Goal: Information Seeking & Learning: Learn about a topic

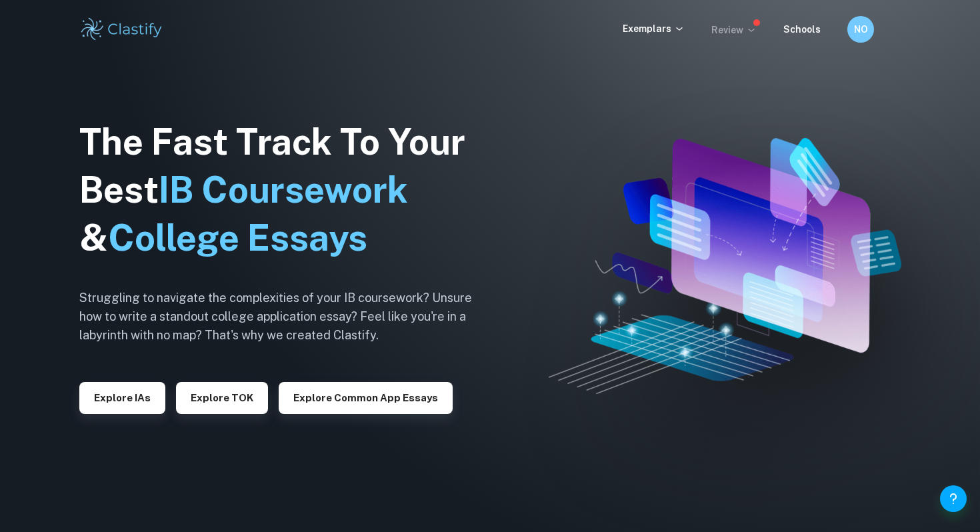
click at [724, 33] on p "Review" at bounding box center [733, 30] width 45 height 15
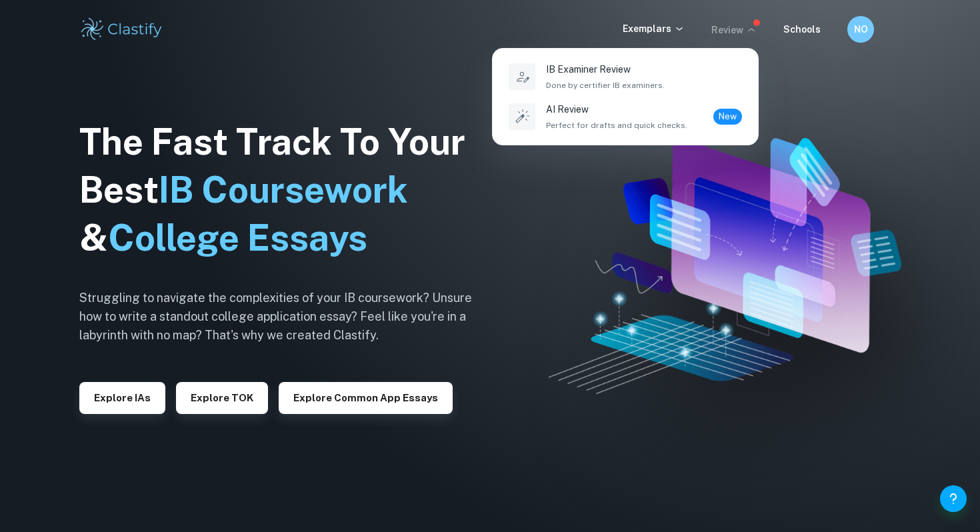
click at [734, 33] on div at bounding box center [490, 266] width 980 height 532
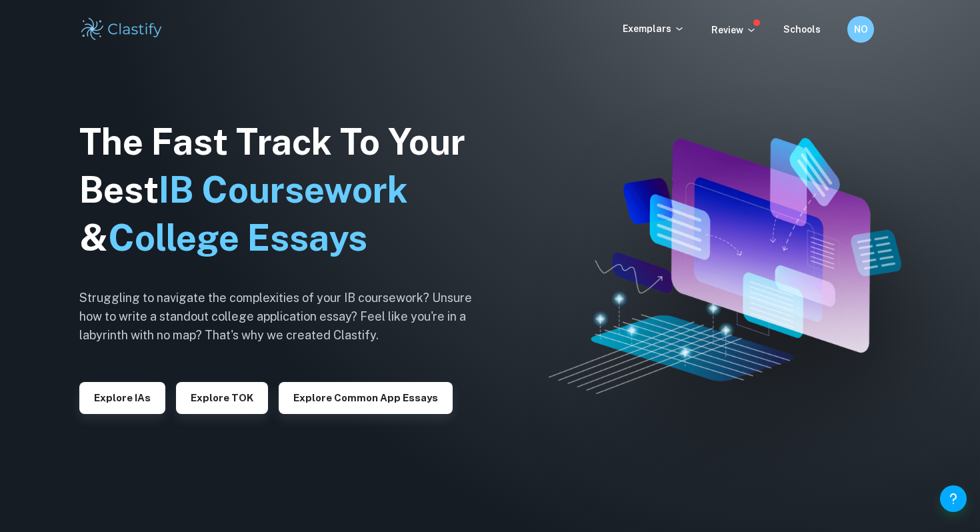
click at [734, 33] on p "Review" at bounding box center [733, 30] width 45 height 15
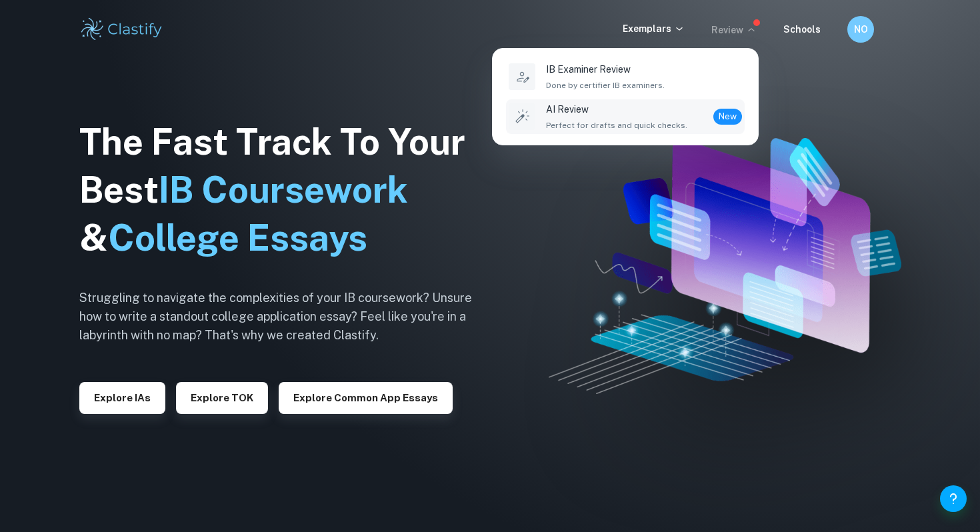
click at [722, 117] on span "New" at bounding box center [727, 116] width 29 height 13
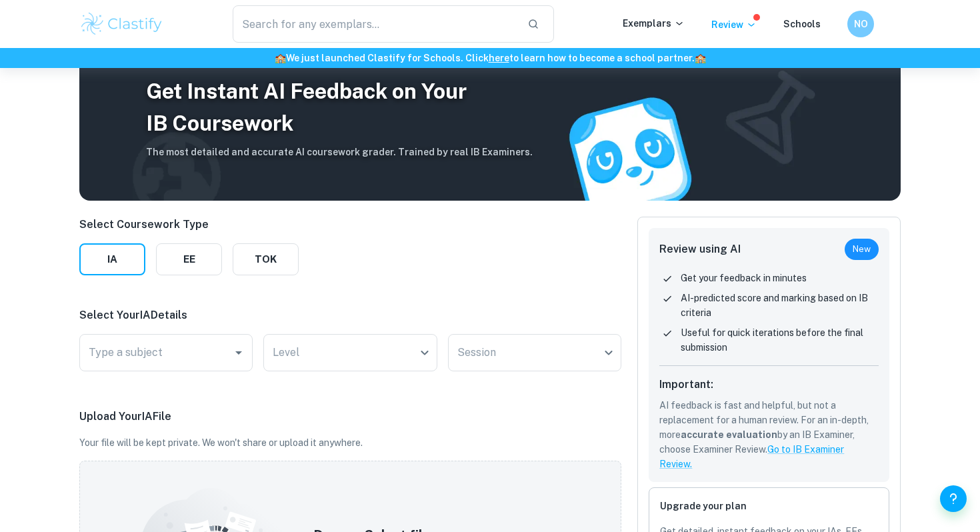
scroll to position [24, 0]
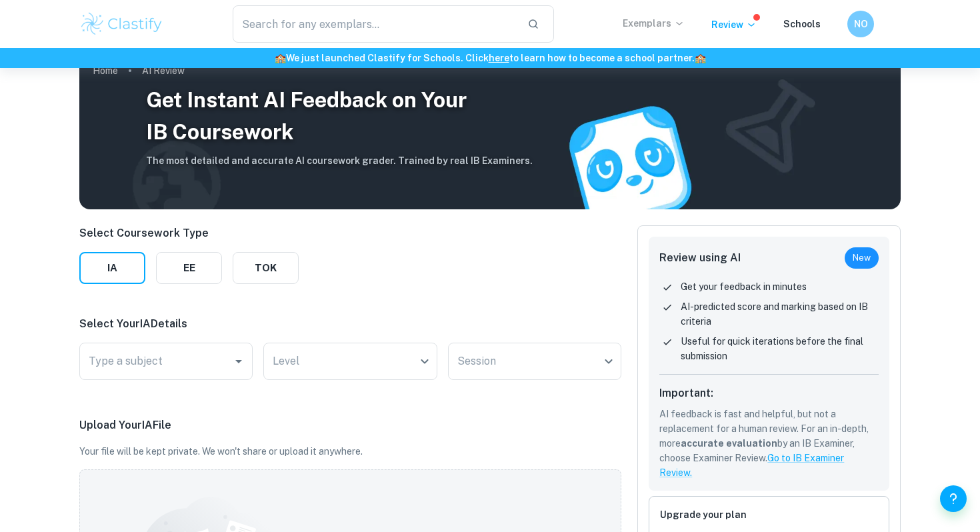
click at [657, 26] on p "Exemplars" at bounding box center [654, 23] width 62 height 15
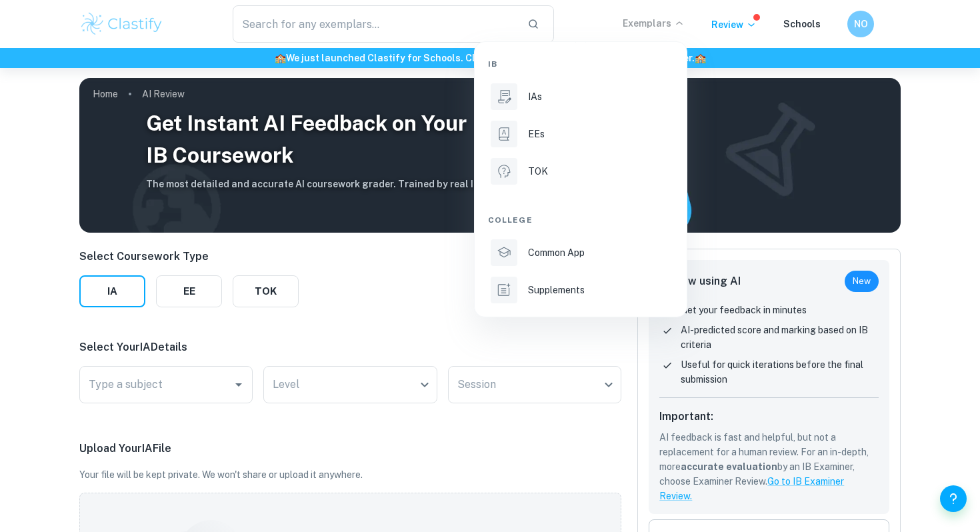
scroll to position [0, 0]
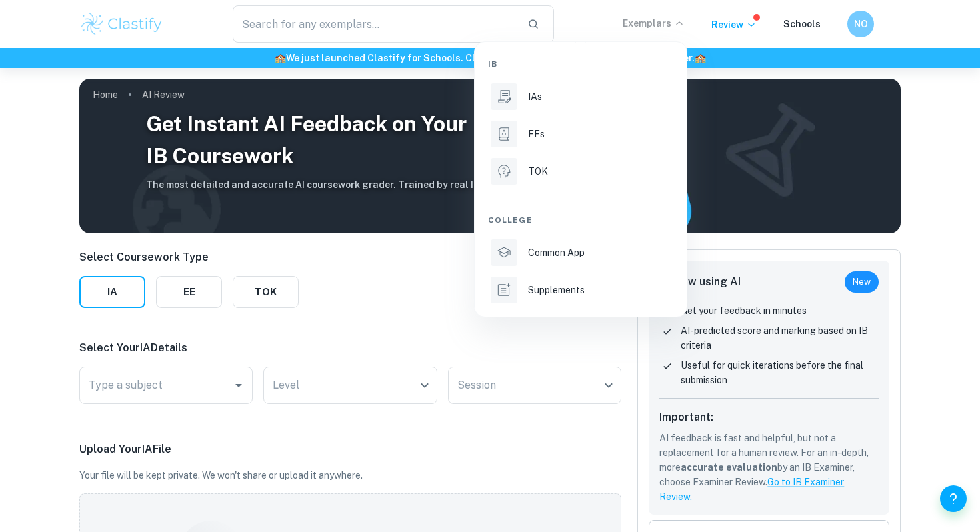
click at [739, 13] on div at bounding box center [490, 266] width 980 height 532
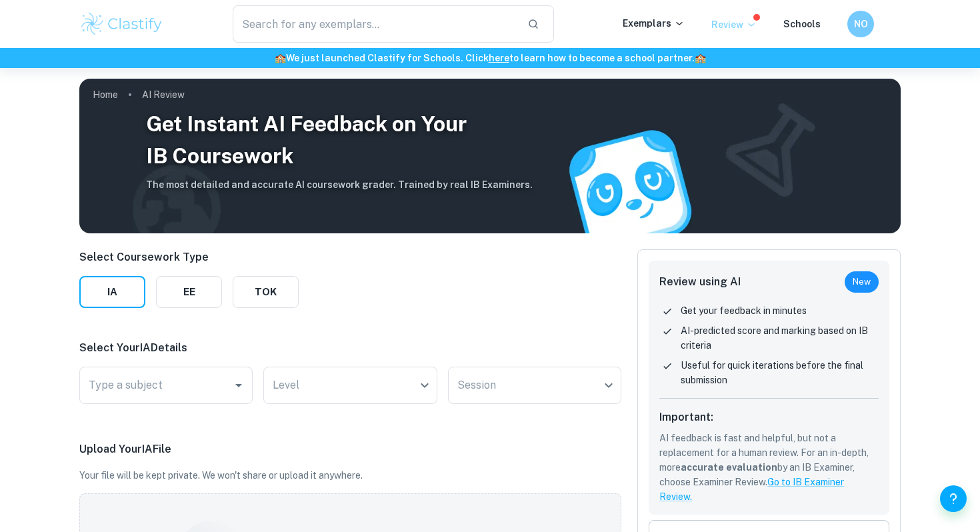
click at [738, 27] on p "Review" at bounding box center [733, 24] width 45 height 15
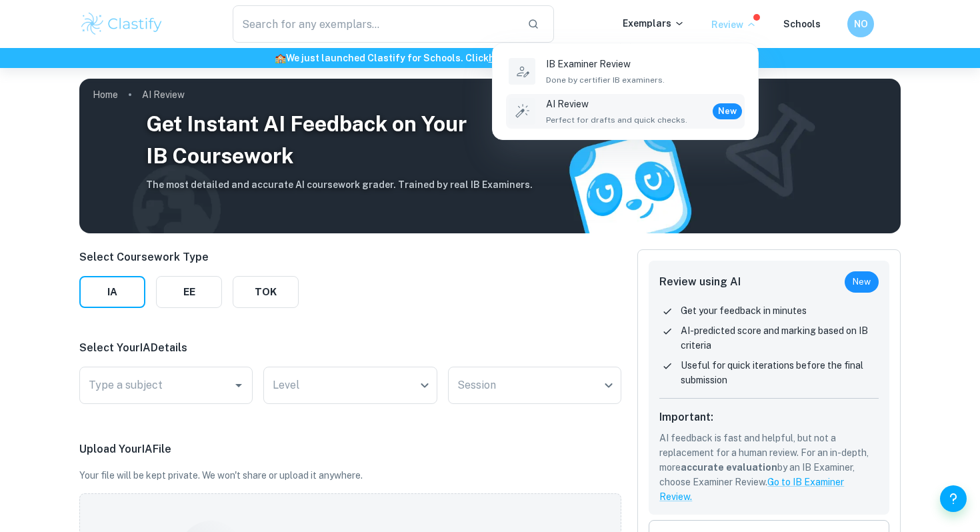
click at [866, 23] on div at bounding box center [490, 266] width 980 height 532
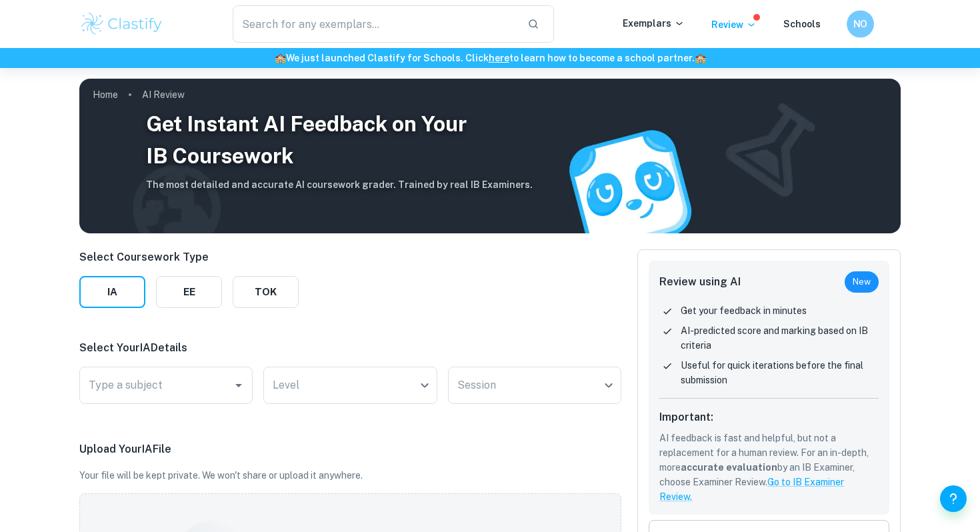
click at [886, 20] on div "NO" at bounding box center [873, 24] width 55 height 27
click at [858, 29] on h6 "NO" at bounding box center [860, 24] width 16 height 15
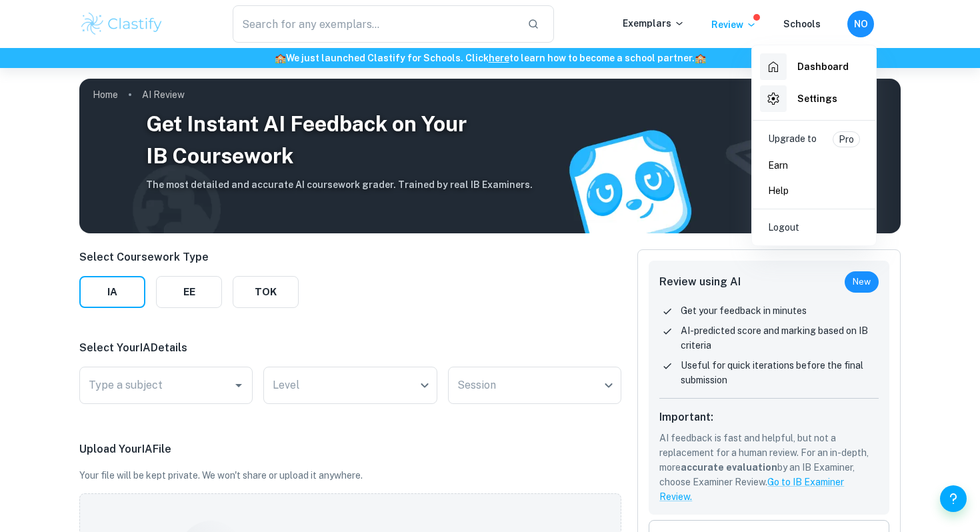
click at [858, 29] on div at bounding box center [490, 266] width 980 height 532
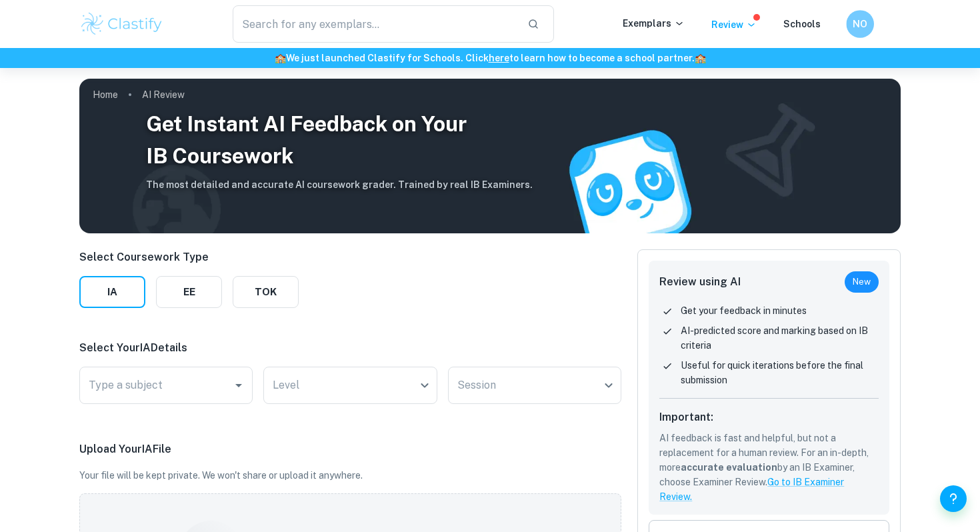
click at [858, 29] on h6 "NO" at bounding box center [860, 24] width 16 height 15
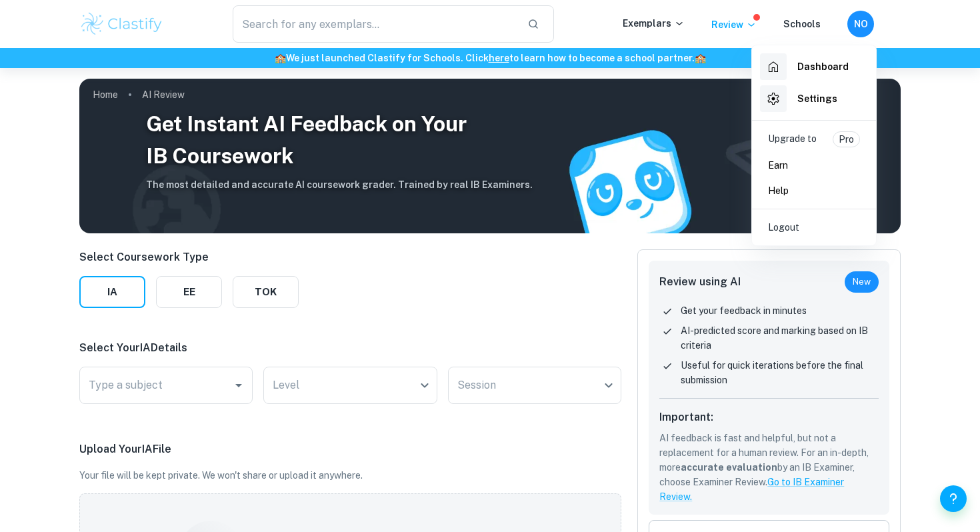
click at [832, 61] on h6 "Dashboard" at bounding box center [822, 66] width 51 height 15
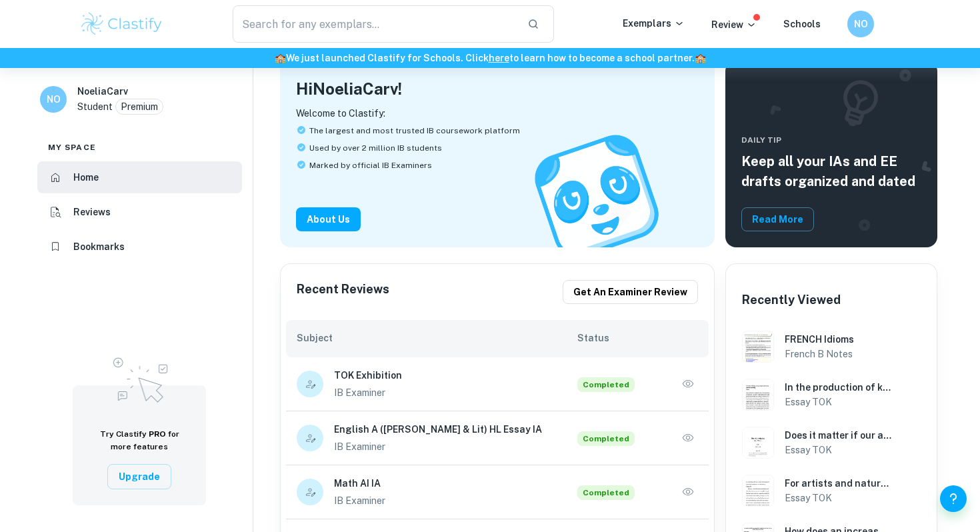
scroll to position [85, 0]
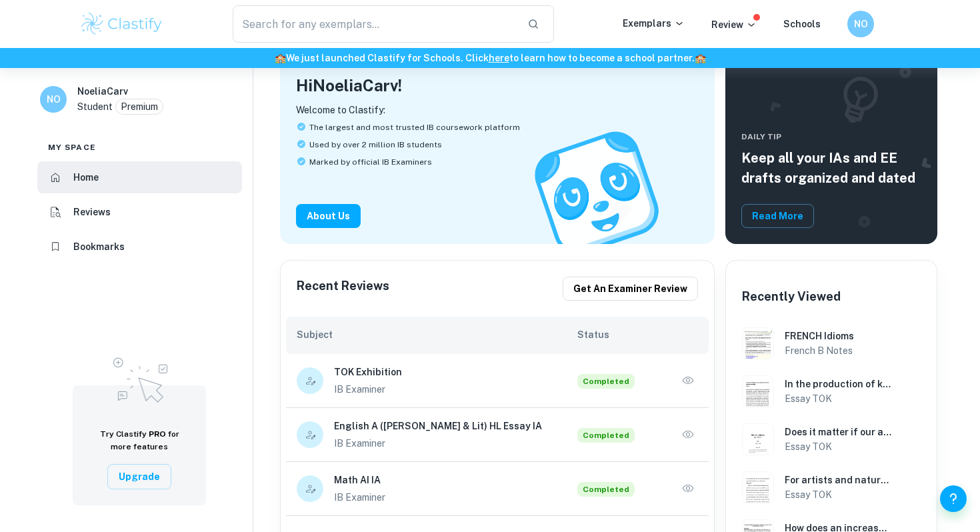
click at [410, 431] on h6 "English A ([PERSON_NAME] & Lit) HL Essay IA" at bounding box center [456, 426] width 244 height 15
click at [410, 430] on h6 "English A ([PERSON_NAME] & Lit) HL Essay IA" at bounding box center [456, 426] width 244 height 15
click at [389, 432] on h6 "English A ([PERSON_NAME] & Lit) HL Essay IA" at bounding box center [456, 426] width 244 height 15
click at [698, 433] on div "English A ([PERSON_NAME] & Lit) HL Essay IA IB Examiner Completed" at bounding box center [497, 435] width 423 height 54
click at [690, 439] on icon "button" at bounding box center [687, 434] width 13 height 13
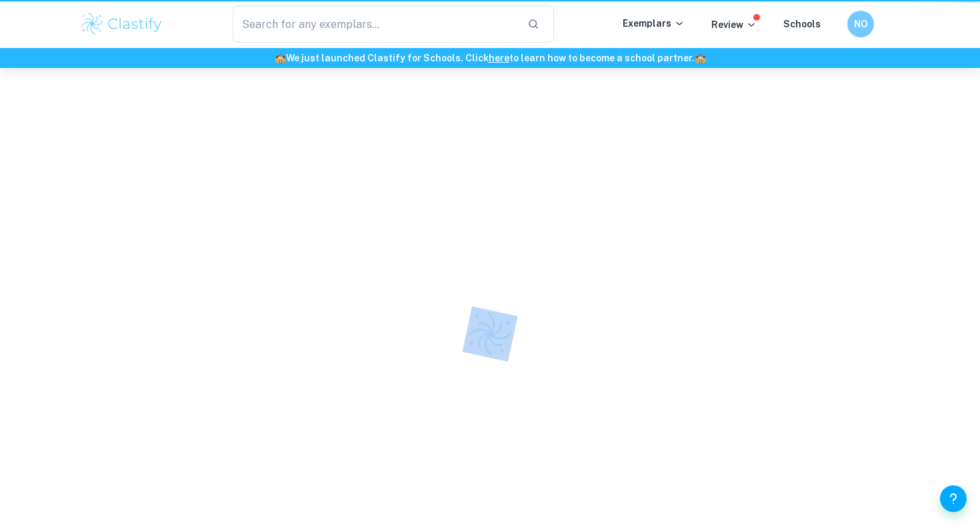
click at [690, 439] on div at bounding box center [490, 334] width 980 height 532
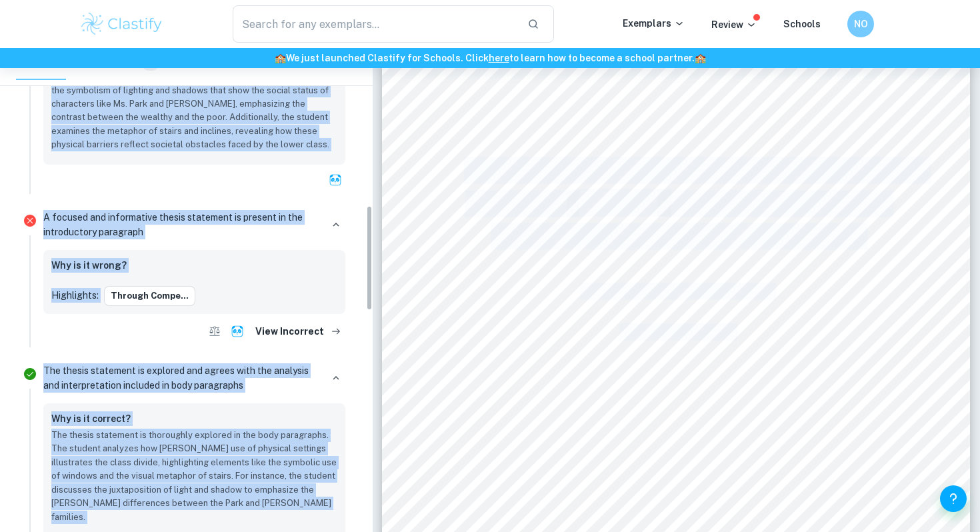
scroll to position [723, 0]
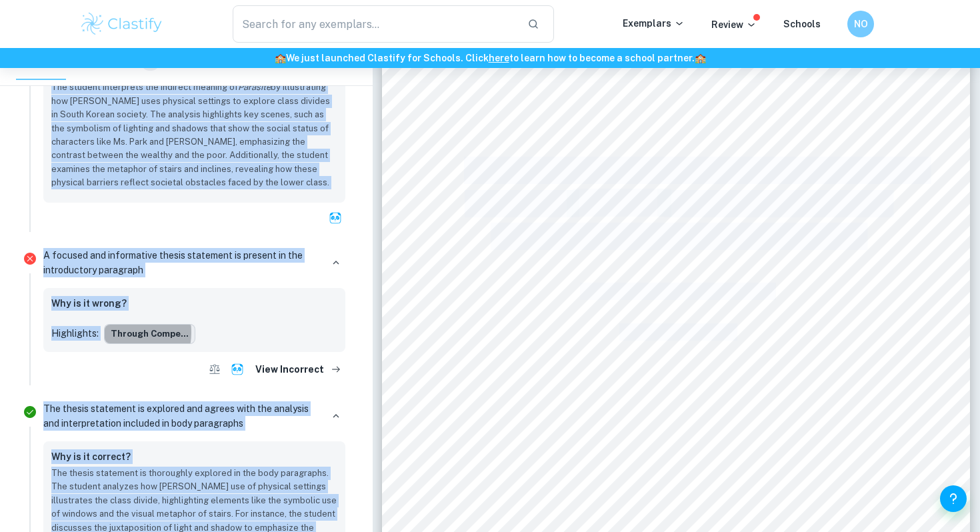
click at [119, 324] on button "Through compe..." at bounding box center [149, 334] width 91 height 20
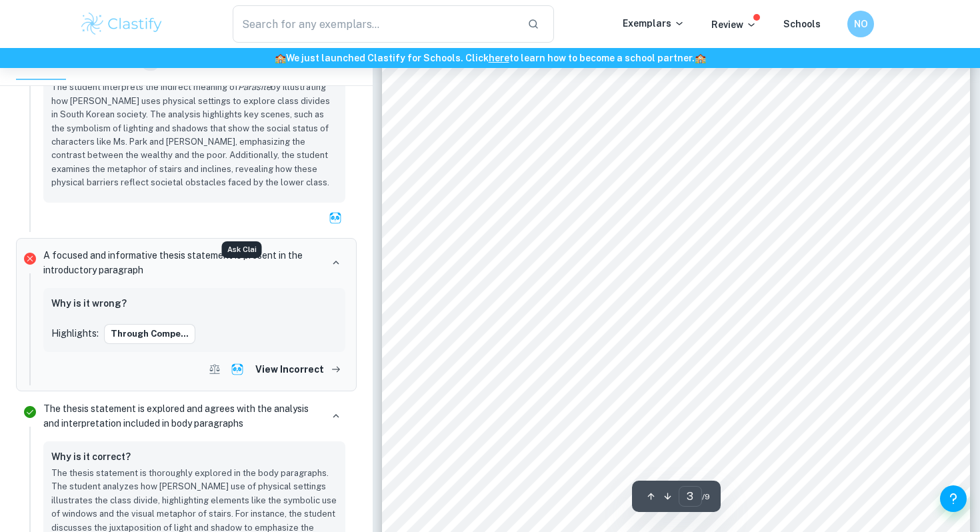
scroll to position [1616, 0]
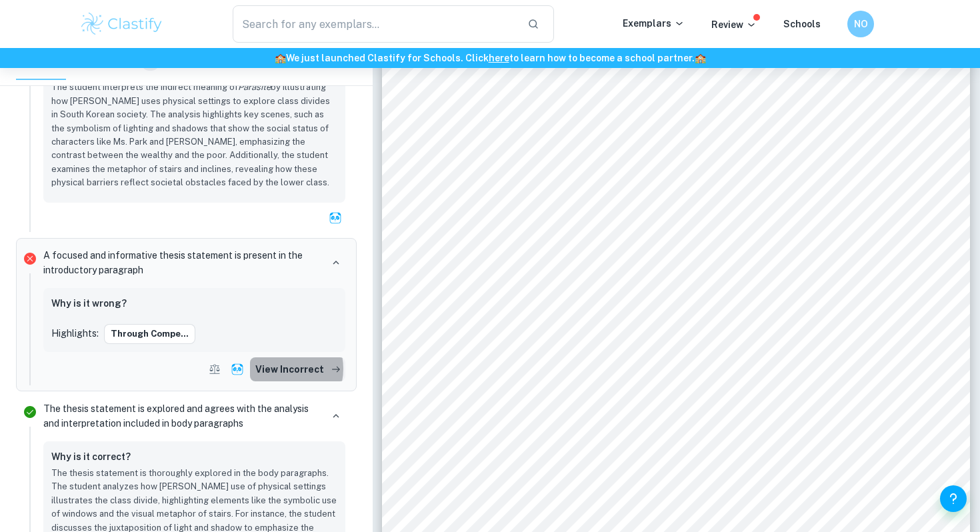
click at [282, 357] on button "View Incorrect" at bounding box center [297, 369] width 95 height 24
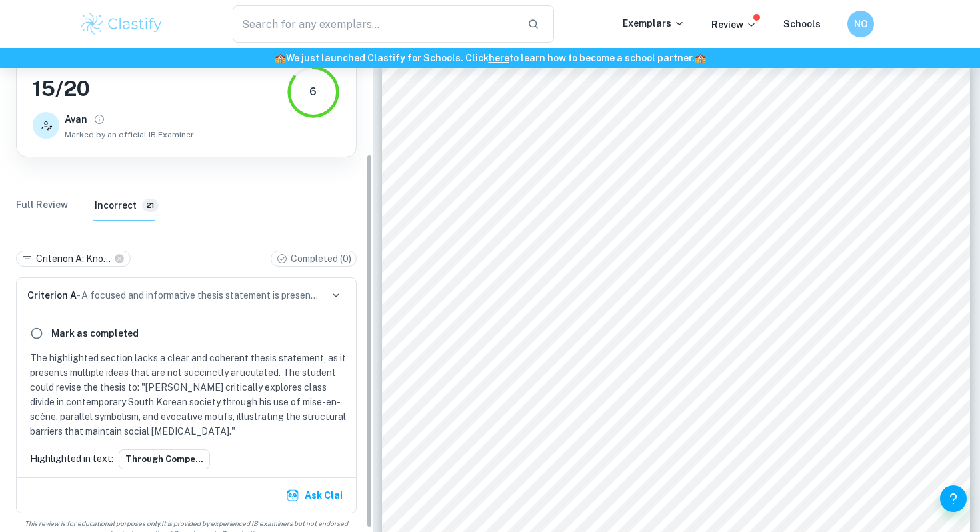
scroll to position [137, 0]
click at [198, 373] on p "The highlighted section lacks a clear and coherent thesis statement, as it pres…" at bounding box center [189, 394] width 318 height 88
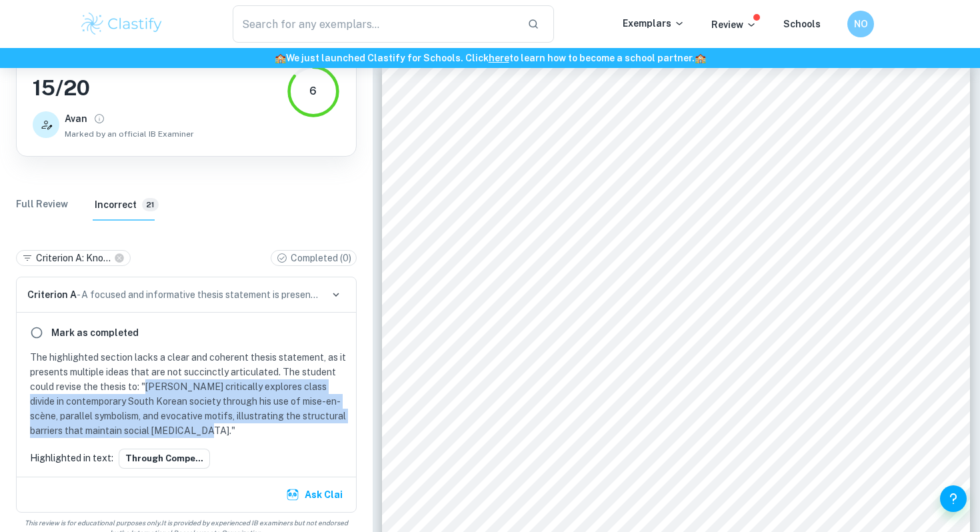
drag, startPoint x: 149, startPoint y: 372, endPoint x: 201, endPoint y: 410, distance: 64.9
click at [202, 412] on p "The highlighted section lacks a clear and coherent thesis statement, as it pres…" at bounding box center [189, 394] width 318 height 88
click at [152, 403] on p "The highlighted section lacks a clear and coherent thesis statement, as it pres…" at bounding box center [189, 394] width 318 height 88
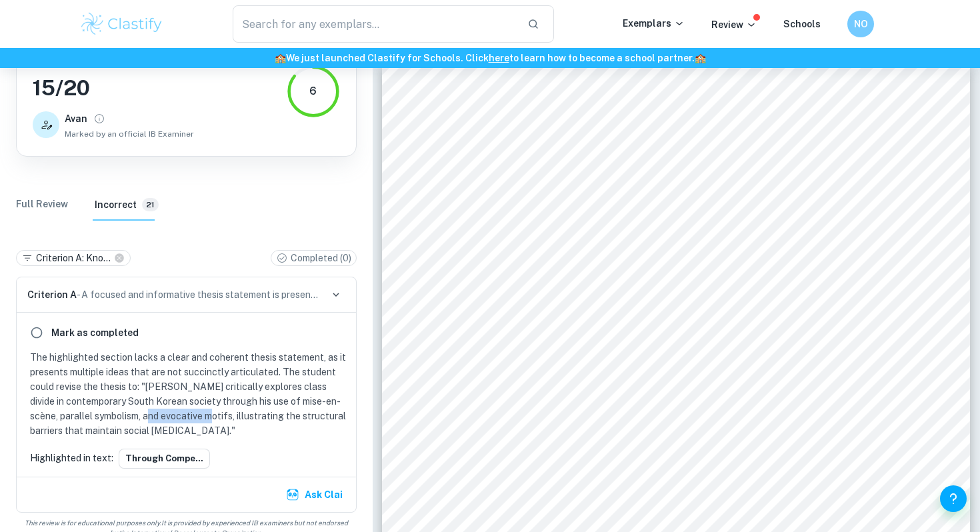
drag, startPoint x: 189, startPoint y: 398, endPoint x: 130, endPoint y: 399, distance: 58.7
click at [129, 399] on p "The highlighted section lacks a clear and coherent thesis statement, as it pres…" at bounding box center [189, 394] width 318 height 88
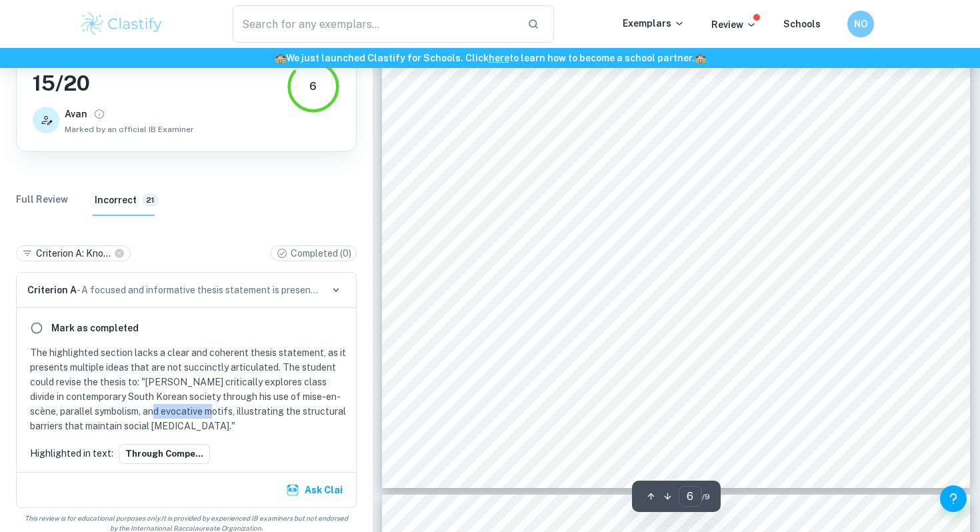
scroll to position [4488, 0]
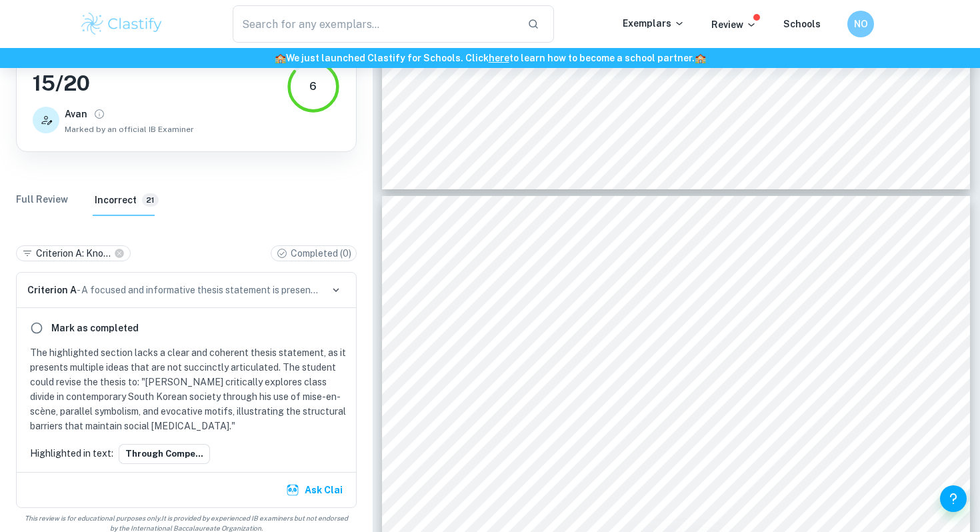
click at [165, 403] on p "The highlighted section lacks a clear and coherent thesis statement, as it pres…" at bounding box center [189, 389] width 318 height 88
click at [152, 397] on p "The highlighted section lacks a clear and coherent thesis statement, as it pres…" at bounding box center [189, 389] width 318 height 88
drag, startPoint x: 132, startPoint y: 396, endPoint x: 182, endPoint y: 397, distance: 50.0
click at [182, 397] on p "The highlighted section lacks a clear and coherent thesis statement, as it pres…" at bounding box center [189, 389] width 318 height 88
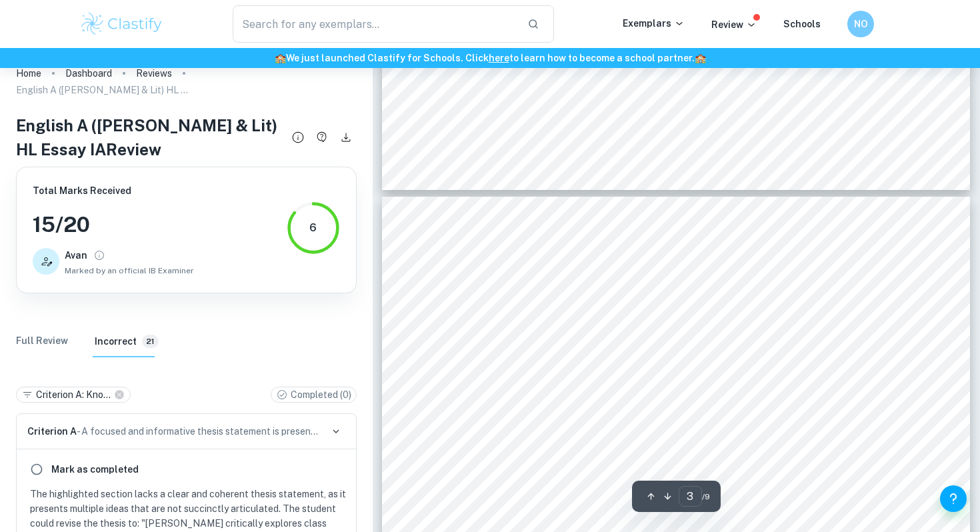
scroll to position [1500, 0]
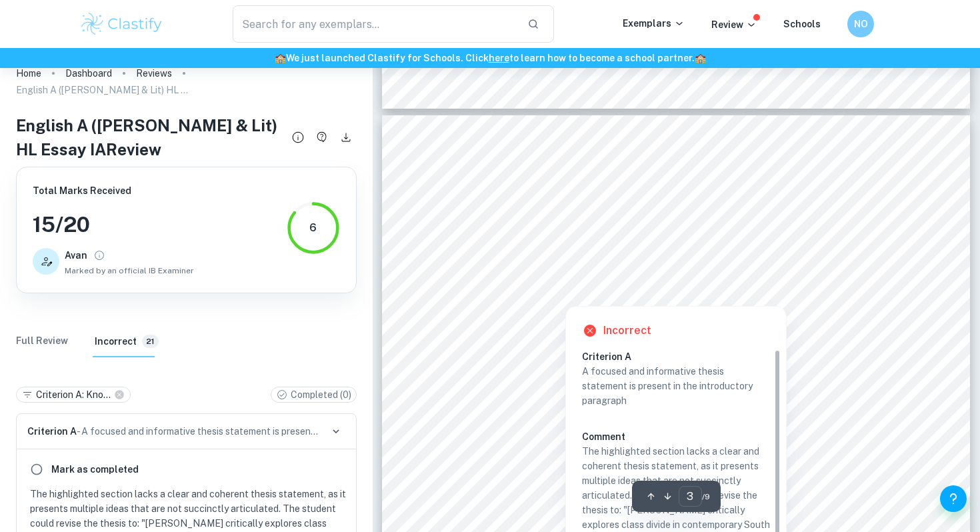
click at [517, 275] on div at bounding box center [667, 269] width 432 height 17
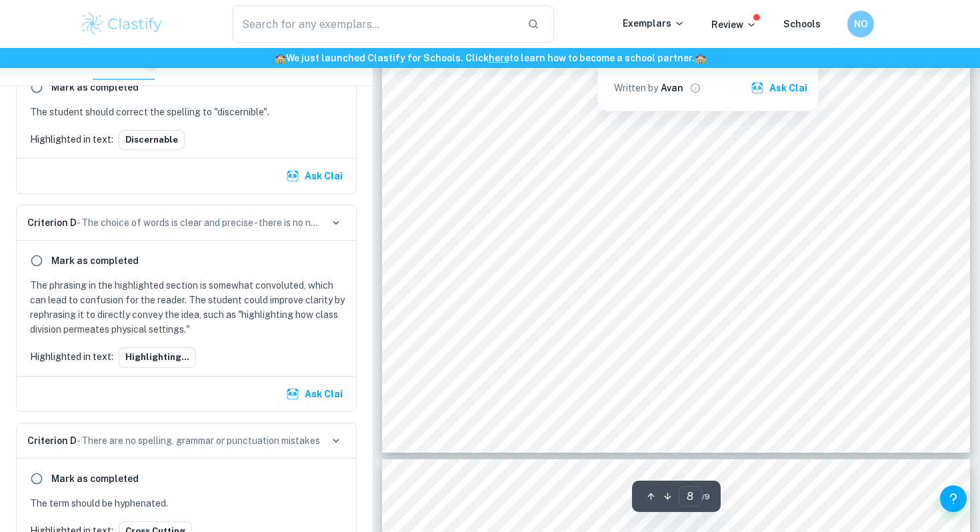
scroll to position [5725, 0]
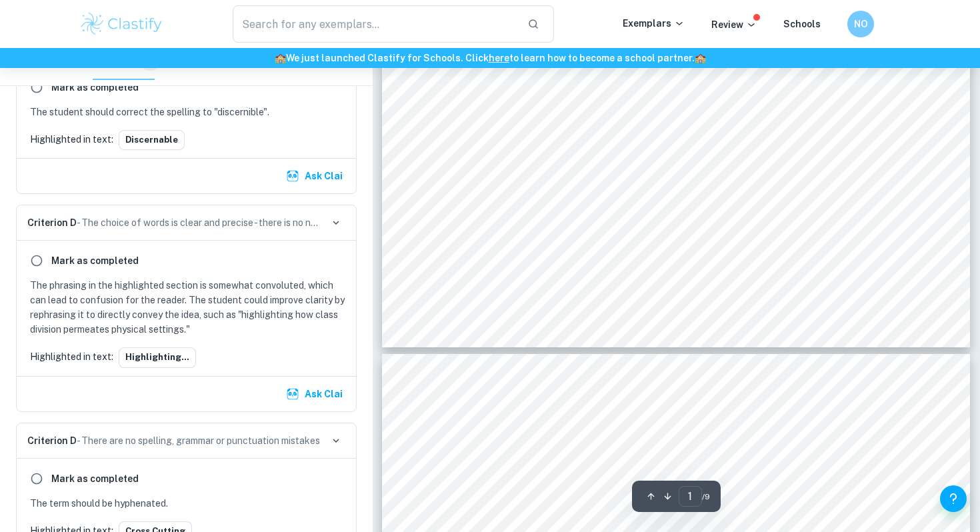
type input "2"
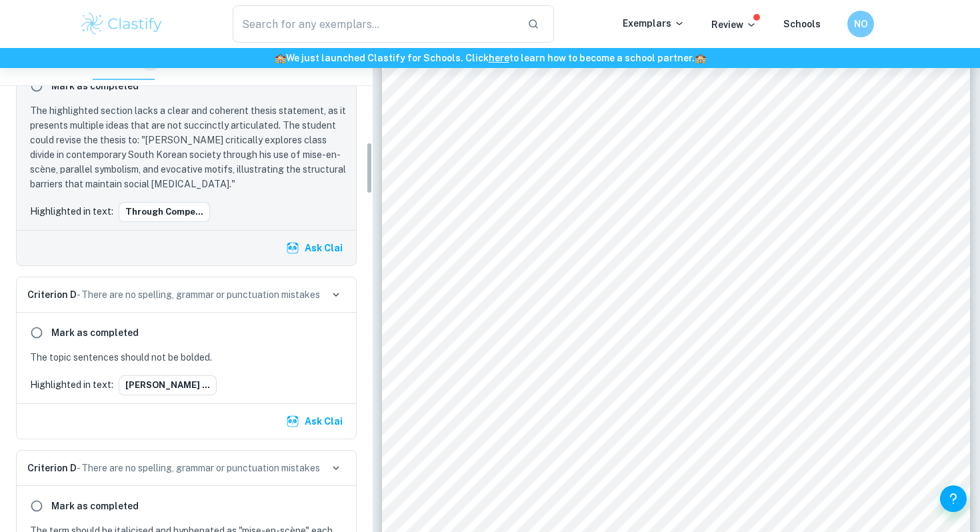
scroll to position [880, 0]
